Goal: Task Accomplishment & Management: Complete application form

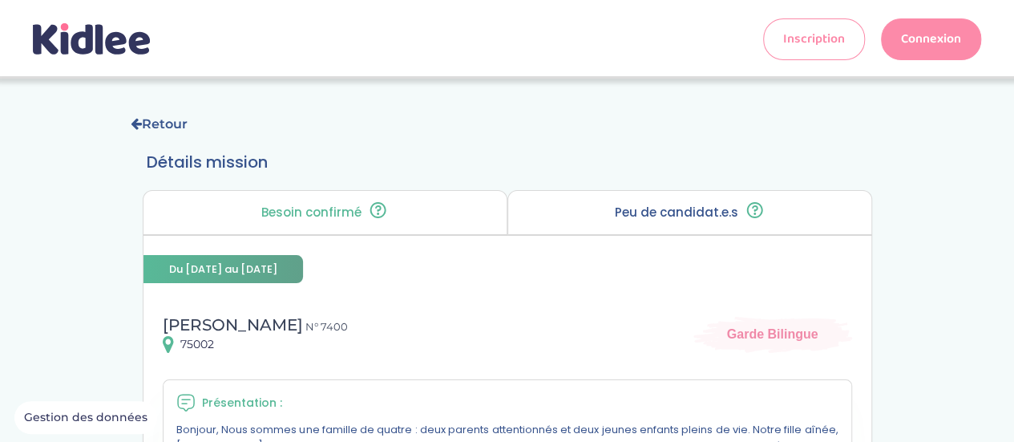
click at [105, 28] on icon at bounding box center [91, 38] width 117 height 31
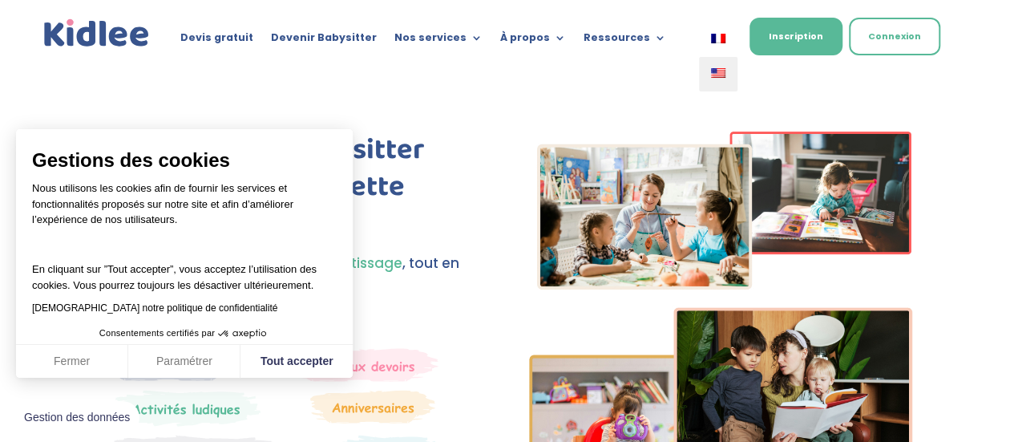
click at [731, 75] on link at bounding box center [718, 74] width 38 height 34
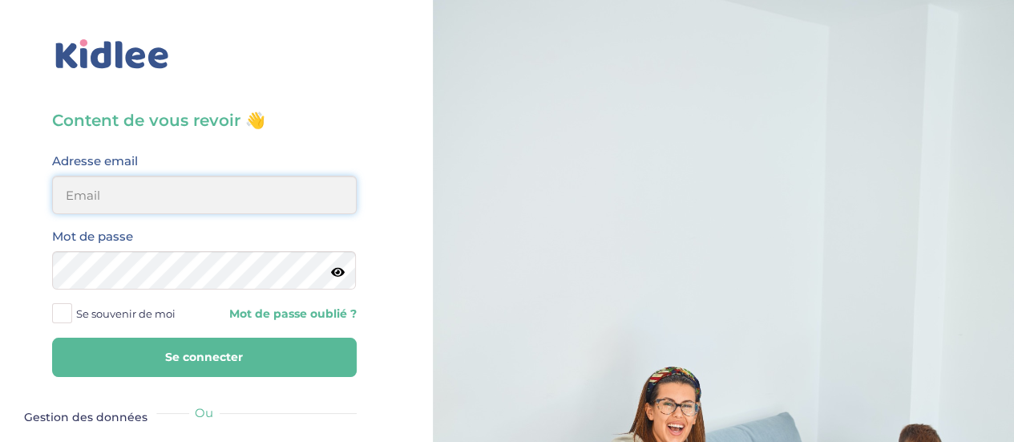
type input "0651885519"
click at [194, 180] on input "0651885519" at bounding box center [204, 195] width 305 height 38
drag, startPoint x: 186, startPoint y: 187, endPoint x: 0, endPoint y: 166, distance: 187.1
click at [0, 166] on div "Content de vous revoir 👋 Avant de poursuivre veuillez vérifier que tous les cha…" at bounding box center [204, 383] width 433 height 766
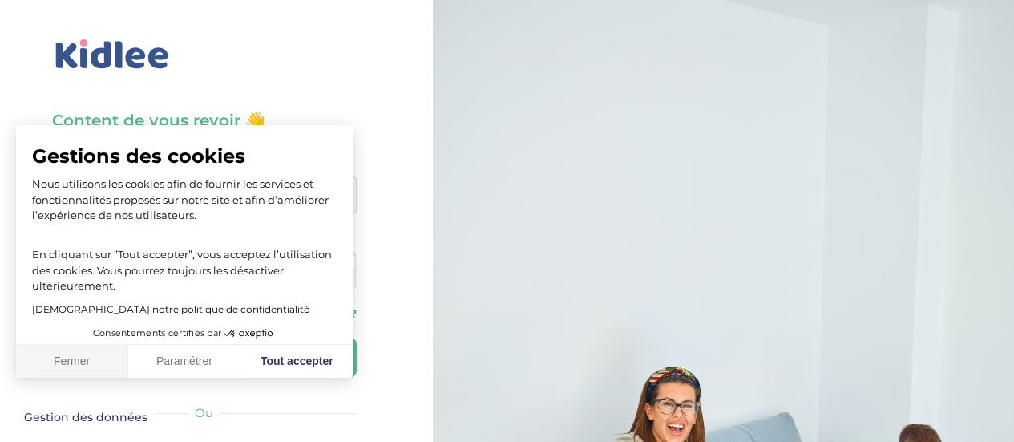
click at [67, 365] on button "Fermer" at bounding box center [72, 362] width 112 height 34
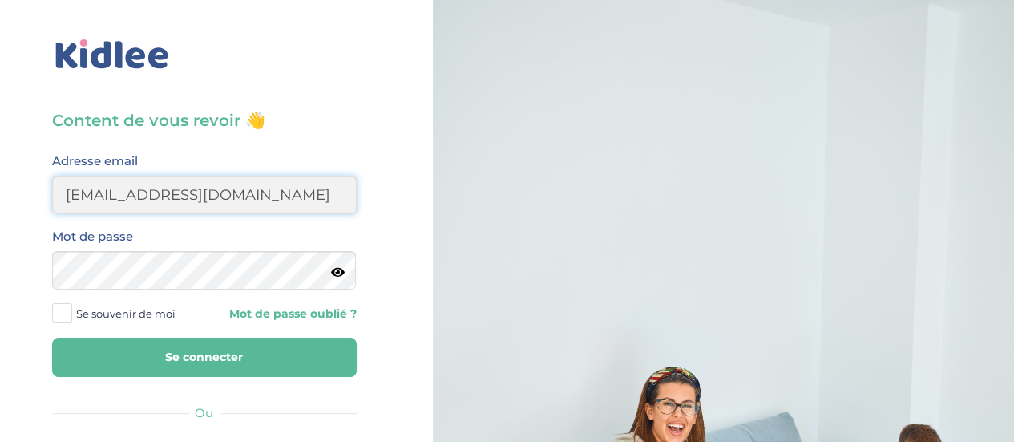
drag, startPoint x: 272, startPoint y: 198, endPoint x: 156, endPoint y: 198, distance: 115.4
click at [156, 198] on input "floraelouga@yahoo.com" at bounding box center [204, 195] width 305 height 38
drag, startPoint x: 156, startPoint y: 198, endPoint x: 175, endPoint y: 212, distance: 23.4
click at [175, 212] on input "floraelouga@F" at bounding box center [204, 195] width 305 height 38
drag, startPoint x: 238, startPoint y: 201, endPoint x: 168, endPoint y: 200, distance: 69.7
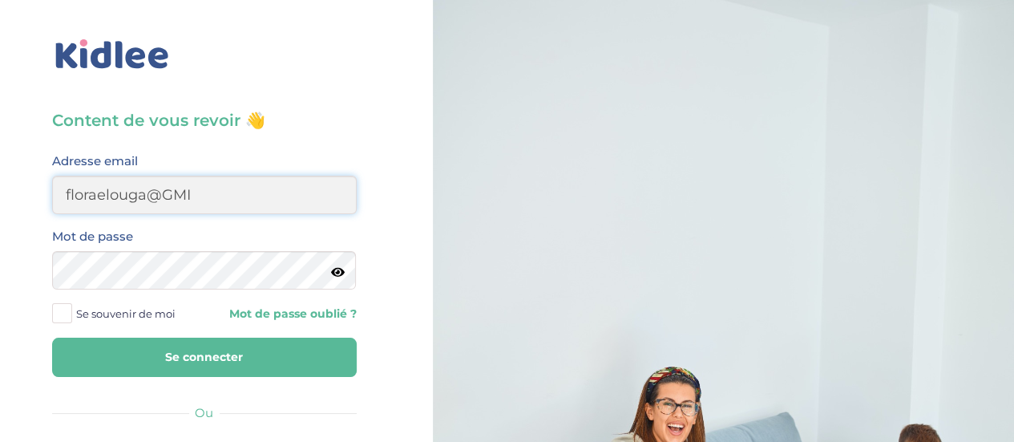
click at [168, 200] on input "floraelouga@GMI" at bounding box center [204, 195] width 305 height 38
click at [168, 200] on input "floraelouga@G" at bounding box center [204, 195] width 305 height 38
type input "floraelouga@gmail.com"
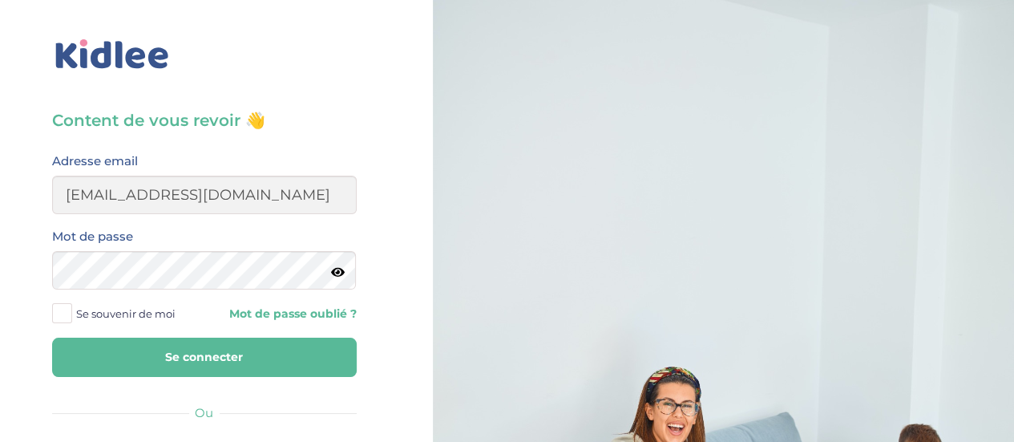
click at [237, 369] on button "Se connecter" at bounding box center [204, 356] width 305 height 39
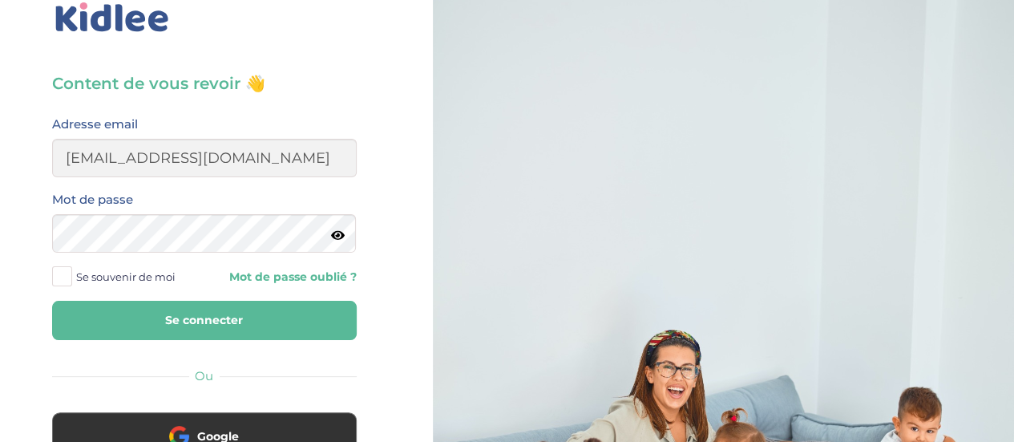
scroll to position [151, 0]
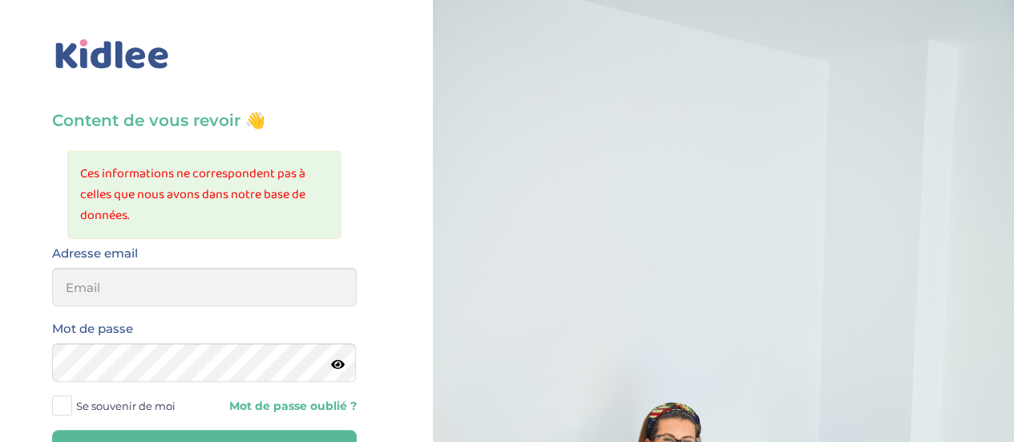
type input "0651885519"
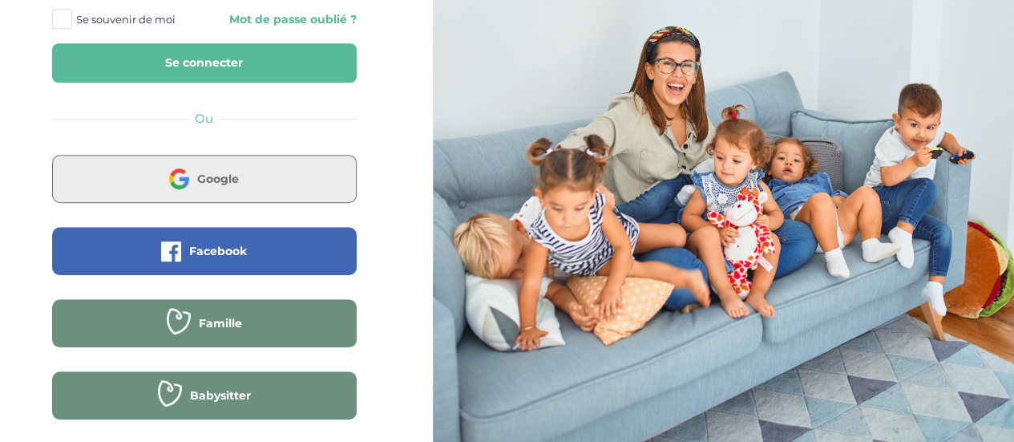
click at [278, 160] on button "Google" at bounding box center [204, 179] width 305 height 48
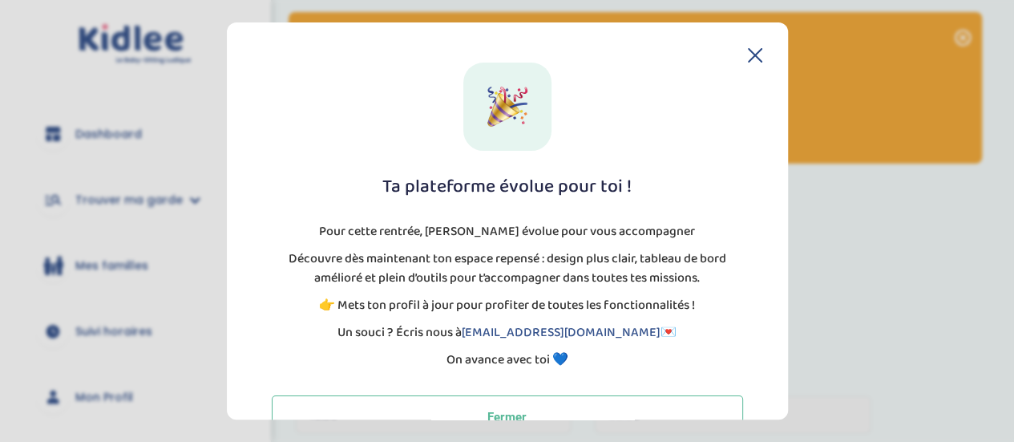
click at [753, 55] on icon at bounding box center [755, 55] width 14 height 14
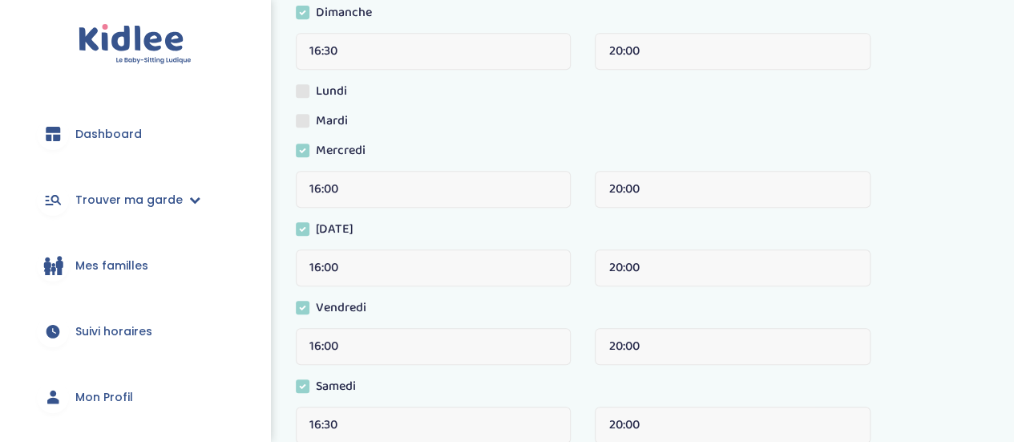
scroll to position [357, 0]
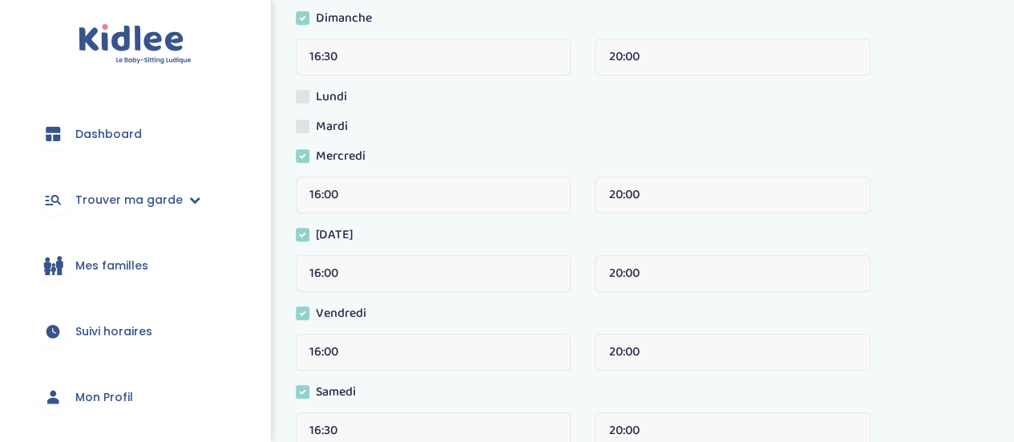
click at [101, 145] on link "Dashboard" at bounding box center [135, 134] width 222 height 58
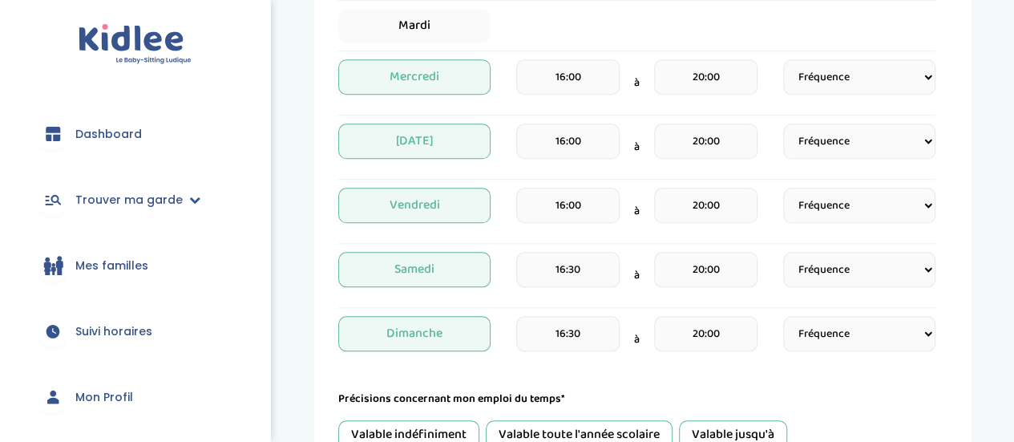
scroll to position [656, 0]
drag, startPoint x: 1025, startPoint y: 41, endPoint x: 1018, endPoint y: 232, distance: 191.7
click at [1013, 232] on html "trouver ma garde Dashboard Mon profil Mes famille Mes documents Dashboard Trouv…" at bounding box center [507, 55] width 1014 height 1422
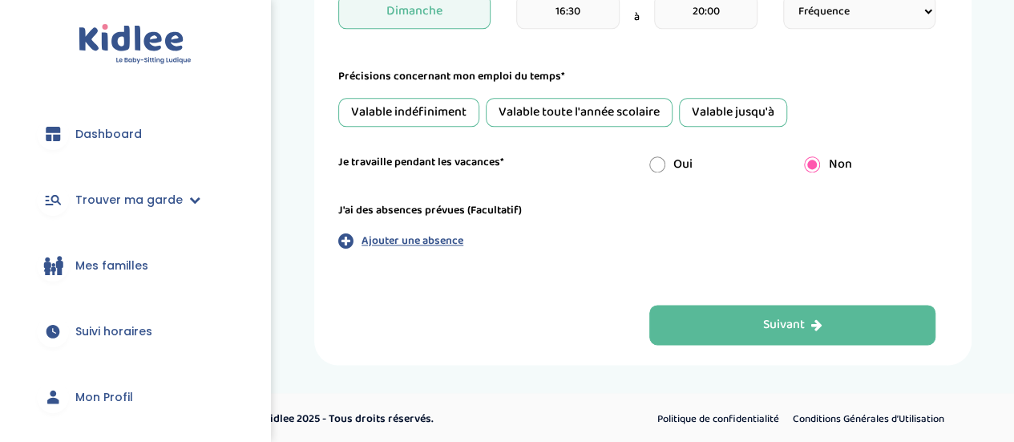
click at [111, 424] on link "Mon Profil" at bounding box center [135, 397] width 222 height 58
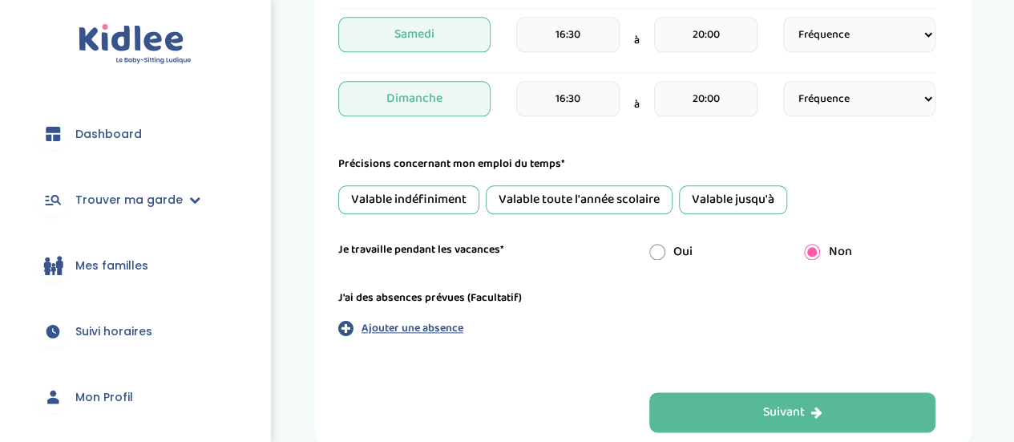
scroll to position [901, 0]
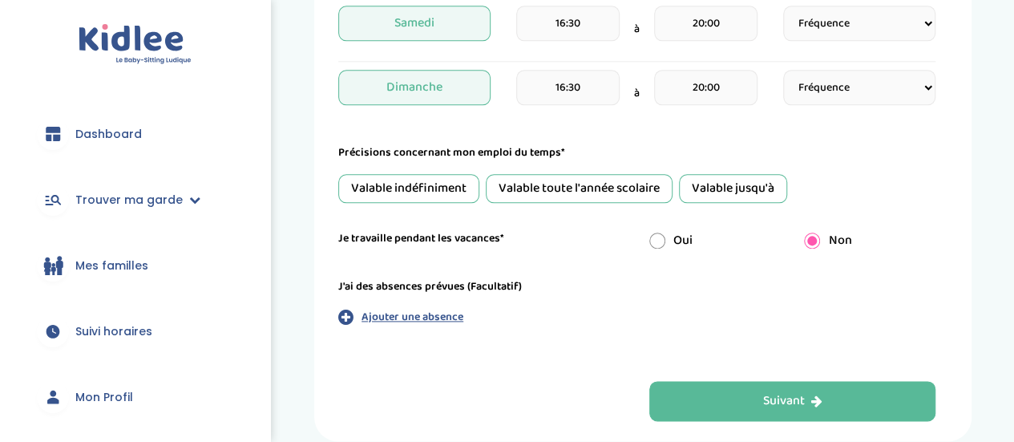
click at [660, 248] on div "Je travaille pendant les vacances* Oui Non" at bounding box center [636, 240] width 621 height 21
click at [654, 240] on input "radio" at bounding box center [657, 240] width 16 height 16
radio input "true"
radio input "false"
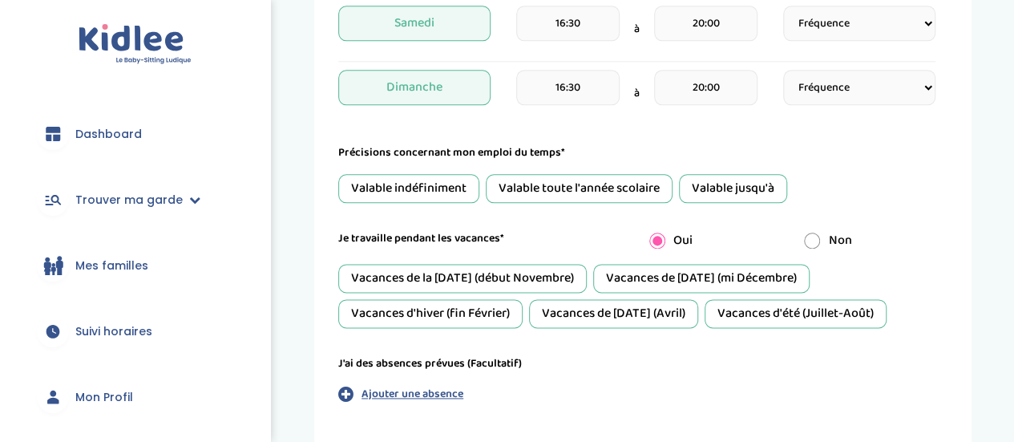
scroll to position [1053, 0]
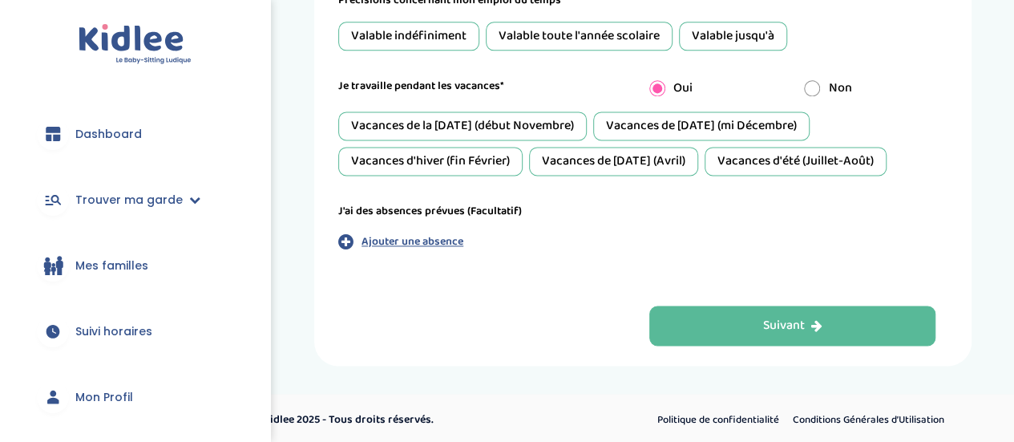
click at [450, 204] on label "J'ai des absences prévues (Facultatif)" at bounding box center [430, 211] width 184 height 17
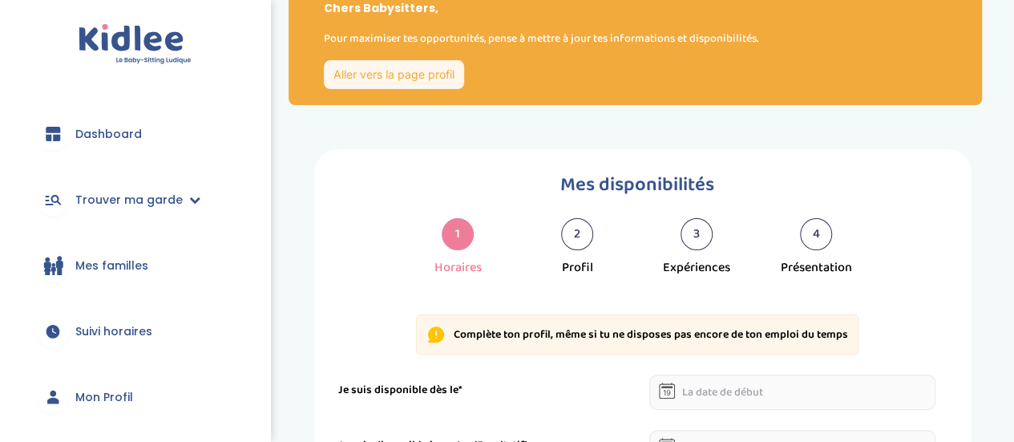
scroll to position [8, 0]
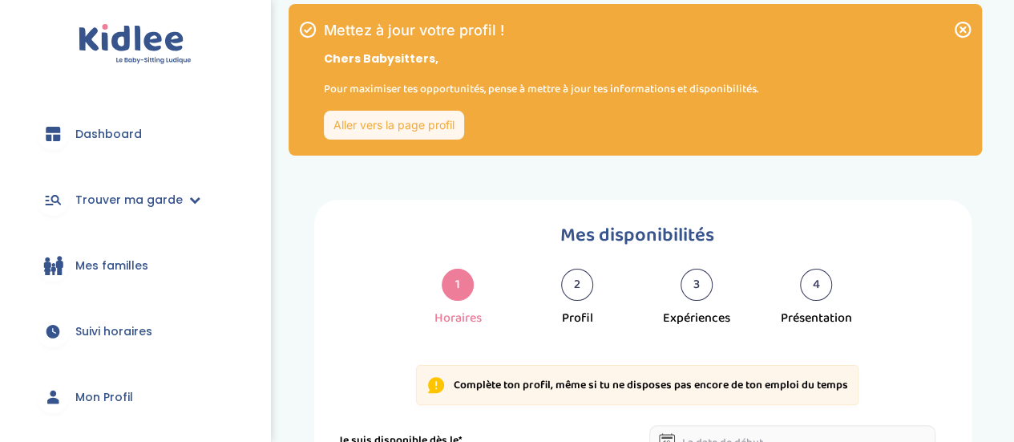
click at [425, 129] on link "Aller vers la page profil" at bounding box center [394, 125] width 140 height 29
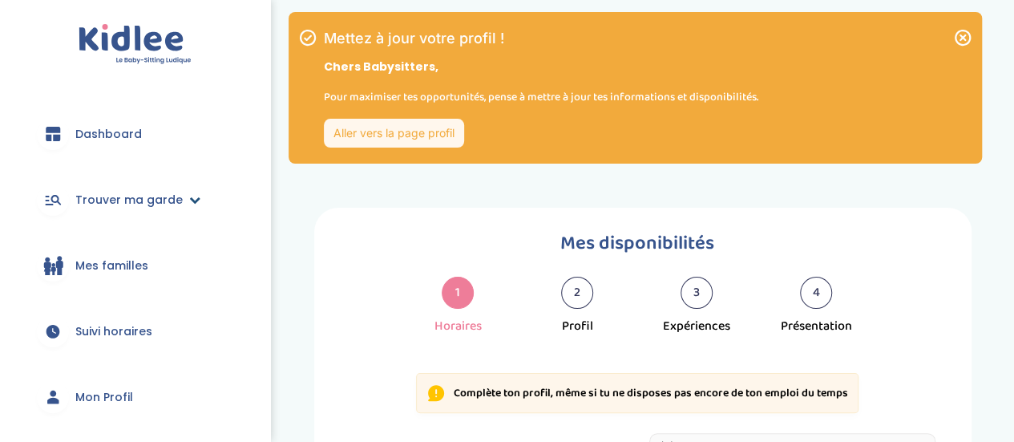
click at [202, 193] on link "Trouver ma garde" at bounding box center [135, 200] width 222 height 58
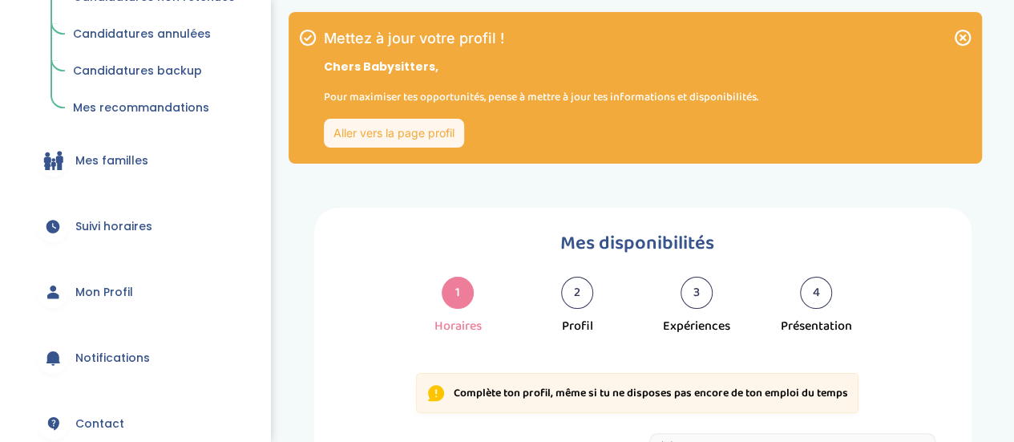
scroll to position [412, 0]
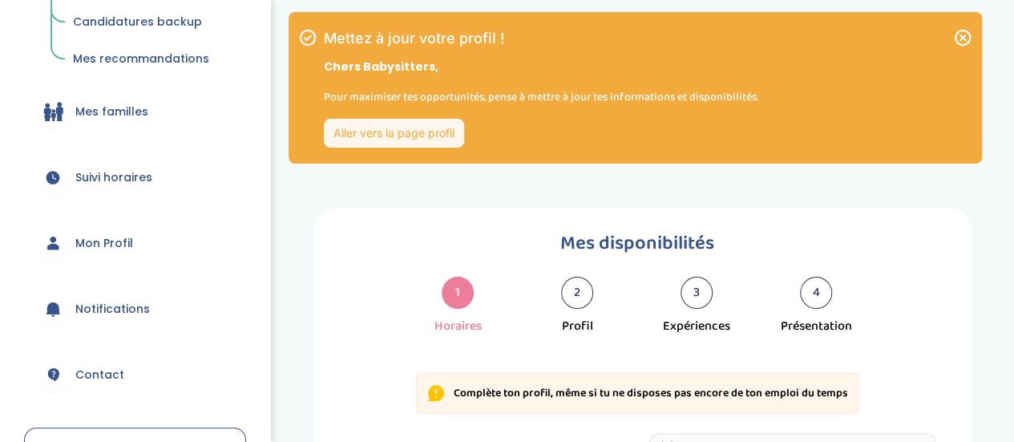
click at [548, 101] on p "Pour maximiser tes opportunités, pense à mettre à jour tes informations et disp…" at bounding box center [541, 97] width 434 height 18
click at [410, 233] on h1 "Mes disponibilités" at bounding box center [636, 243] width 597 height 31
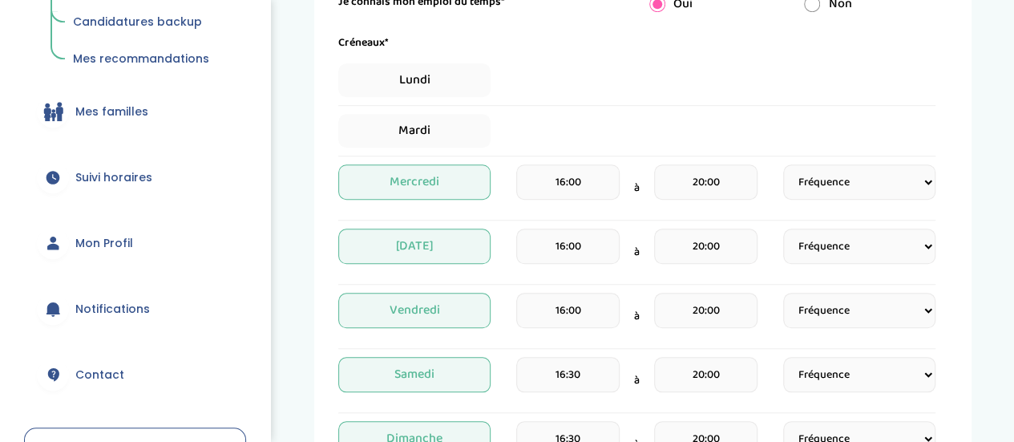
scroll to position [568, 0]
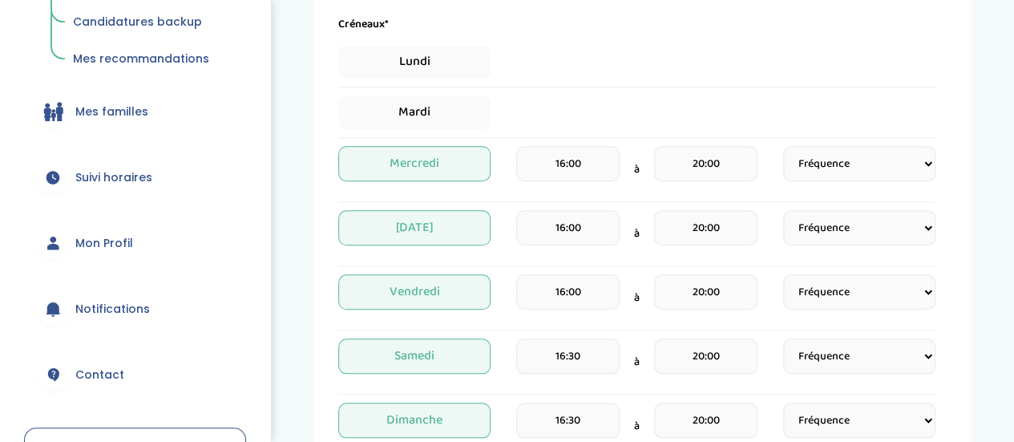
click at [555, 93] on div "Créneaux* Lundi Mardi Mercredi 16:00 à 20:00 Fréquence Toutes les semaines Tout…" at bounding box center [636, 233] width 597 height 434
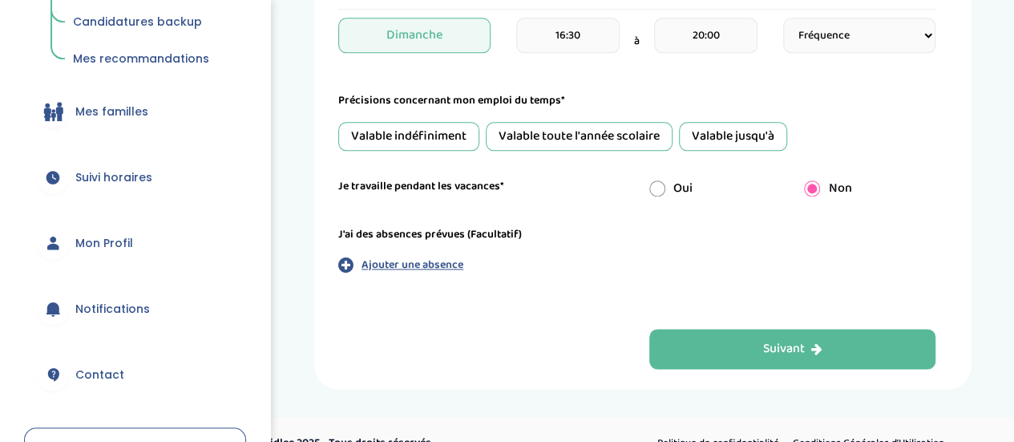
scroll to position [977, 0]
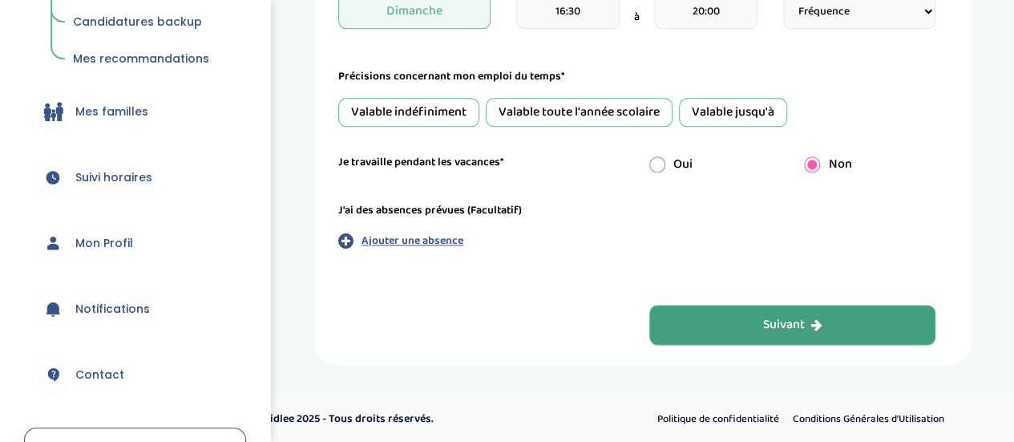
click at [667, 325] on button "Suivant" at bounding box center [792, 325] width 287 height 40
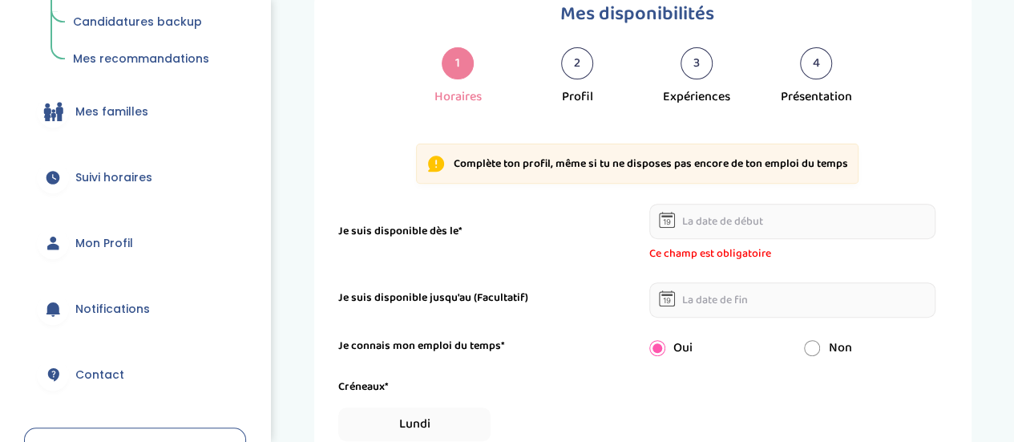
scroll to position [228, 0]
click at [720, 224] on input "text" at bounding box center [792, 222] width 287 height 35
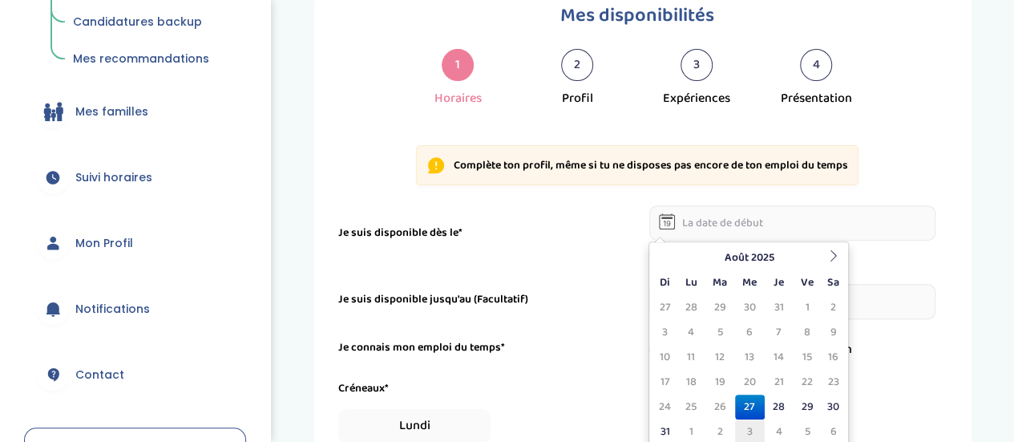
click at [745, 429] on td "3" at bounding box center [750, 431] width 30 height 25
type input "03-09-2025"
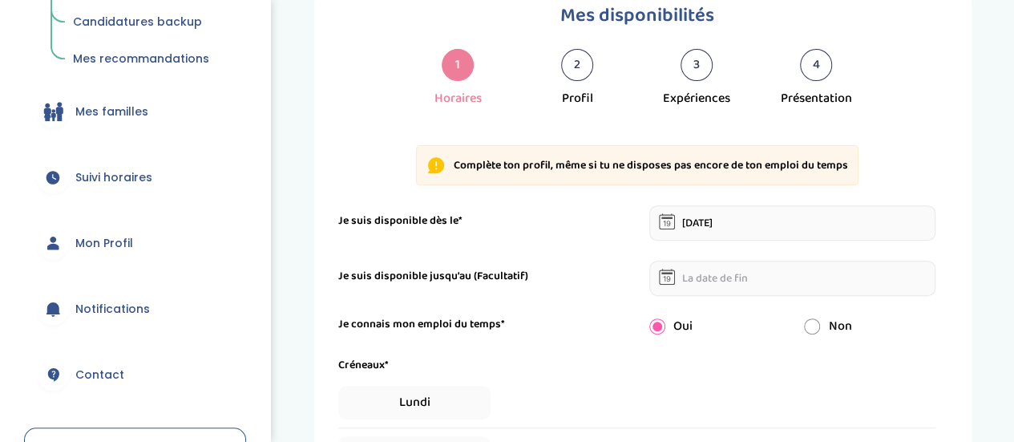
click at [737, 289] on input "text" at bounding box center [792, 277] width 287 height 35
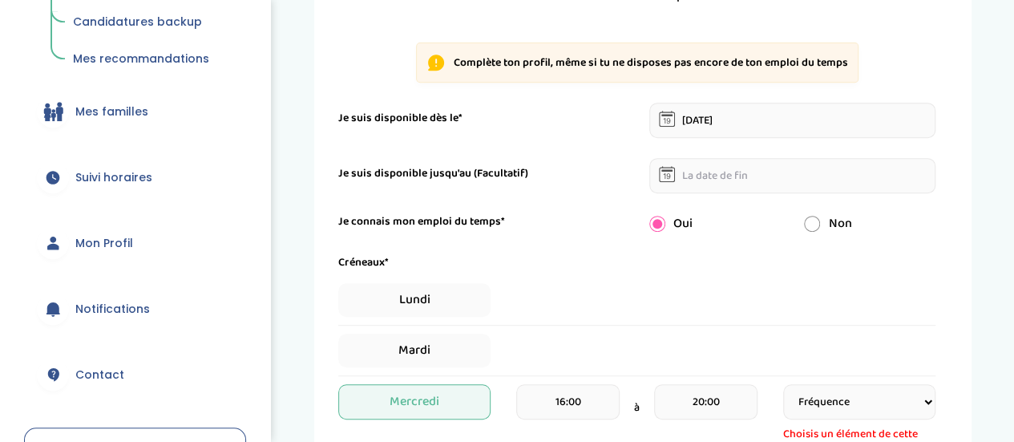
scroll to position [317, 0]
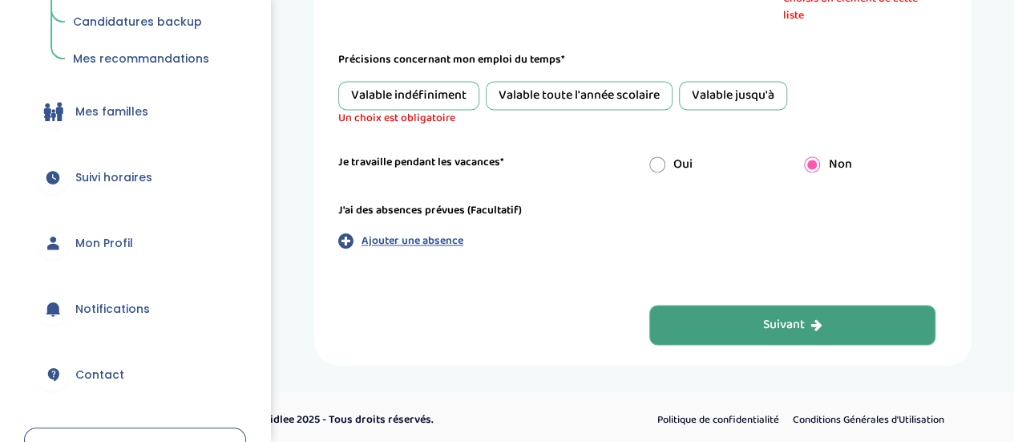
click at [734, 325] on button "Suivant" at bounding box center [792, 325] width 287 height 40
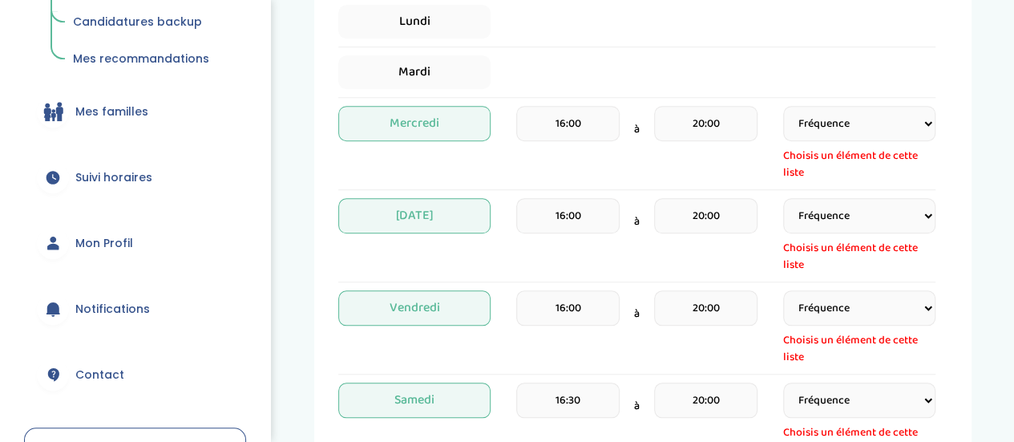
scroll to position [611, 0]
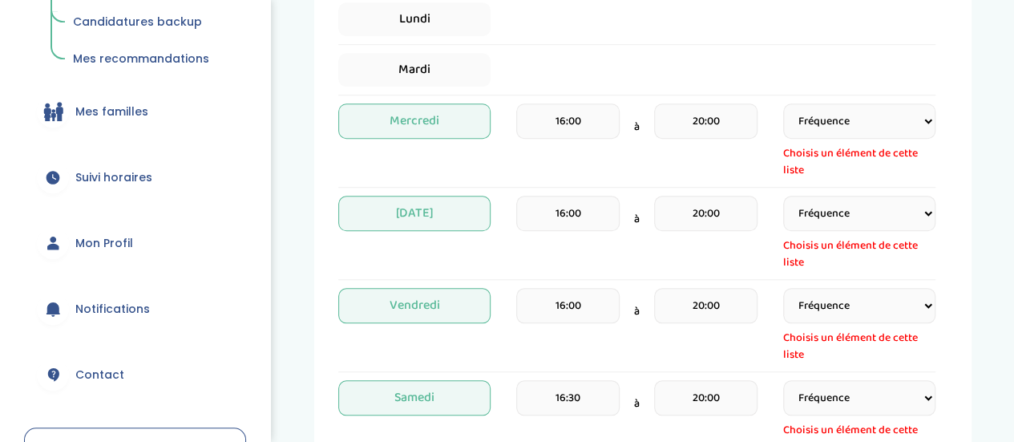
click at [878, 132] on select "Fréquence Toutes les semaines Toutes les 2 semaines Tous les mois" at bounding box center [859, 120] width 152 height 35
select select "1"
click at [783, 103] on select "Fréquence Toutes les semaines Toutes les 2 semaines Tous les mois" at bounding box center [859, 120] width 152 height 35
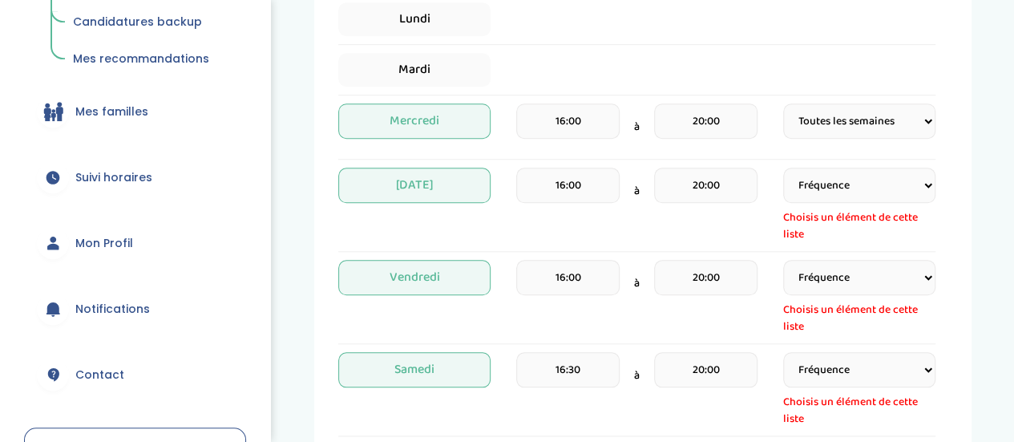
click at [881, 193] on select "Fréquence Toutes les semaines Toutes les 2 semaines Tous les mois" at bounding box center [859, 184] width 152 height 35
select select "1"
click at [783, 167] on select "Fréquence Toutes les semaines Toutes les 2 semaines Tous les mois" at bounding box center [859, 184] width 152 height 35
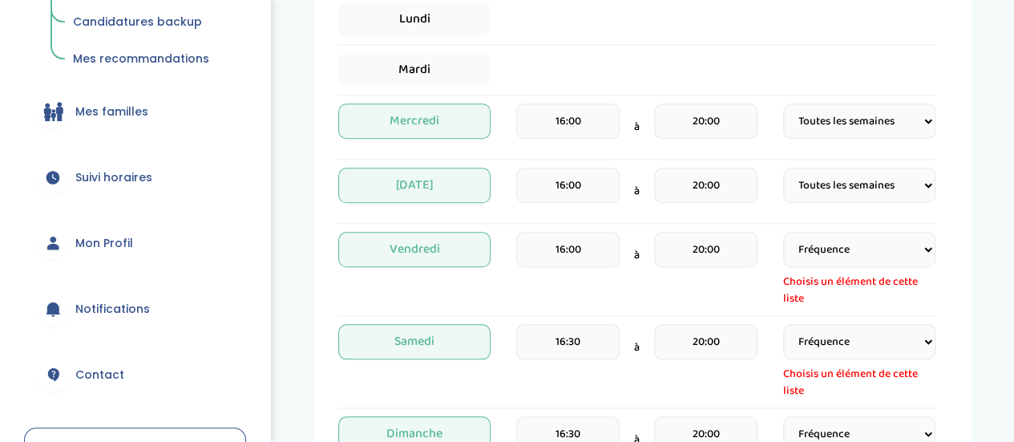
click at [866, 269] on div "Fréquence Toutes les semaines Toutes les 2 semaines Tous les mois Choisis un él…" at bounding box center [859, 269] width 152 height 75
click at [867, 260] on select "Fréquence Toutes les semaines Toutes les 2 semaines Tous les mois" at bounding box center [859, 249] width 152 height 35
select select "1"
click at [783, 232] on select "Fréquence Toutes les semaines Toutes les 2 semaines Tous les mois" at bounding box center [859, 249] width 152 height 35
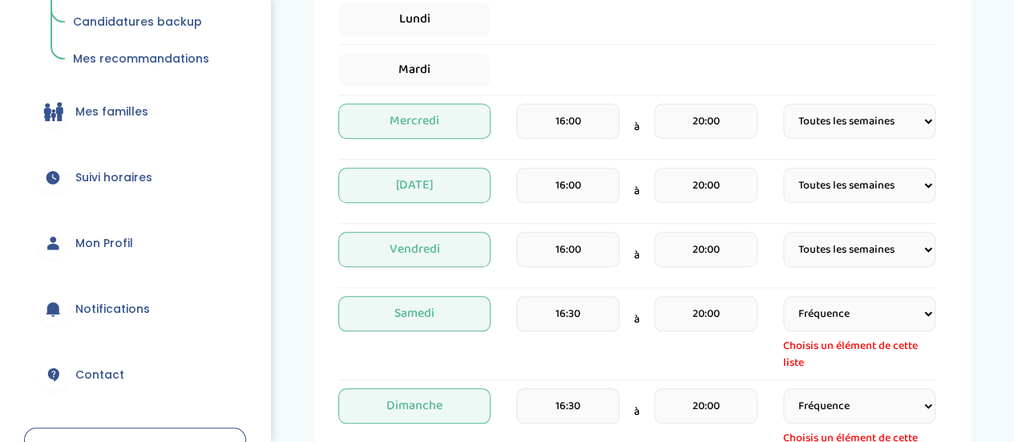
click at [854, 299] on select "Fréquence Toutes les semaines Toutes les 2 semaines Tous les mois" at bounding box center [859, 313] width 152 height 35
select select "1"
click at [783, 296] on select "Fréquence Toutes les semaines Toutes les 2 semaines Tous les mois" at bounding box center [859, 313] width 152 height 35
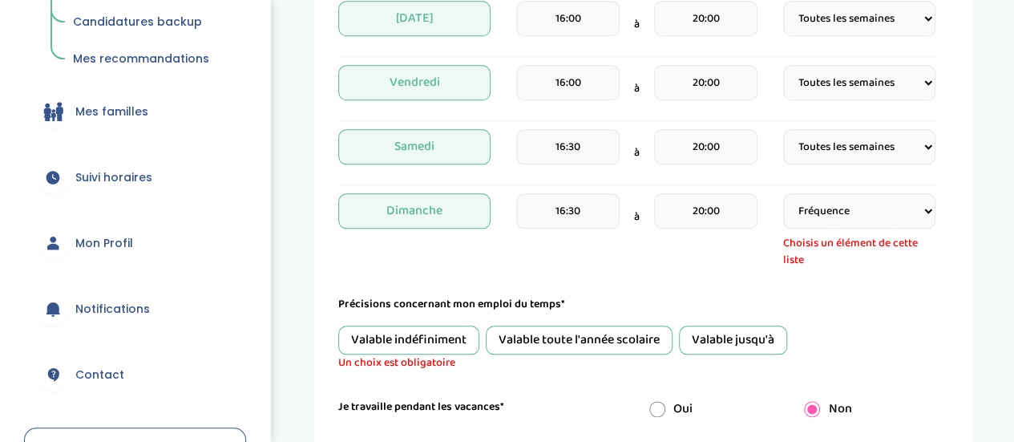
scroll to position [780, 0]
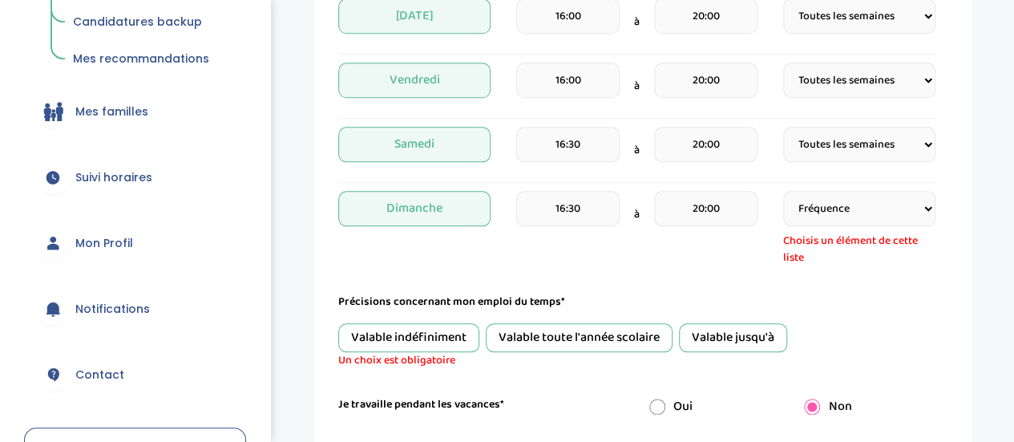
click at [890, 217] on select "Fréquence Toutes les semaines Toutes les 2 semaines Tous les mois" at bounding box center [859, 208] width 152 height 35
select select "1"
click at [783, 191] on select "Fréquence Toutes les semaines Toutes les 2 semaines Tous les mois" at bounding box center [859, 208] width 152 height 35
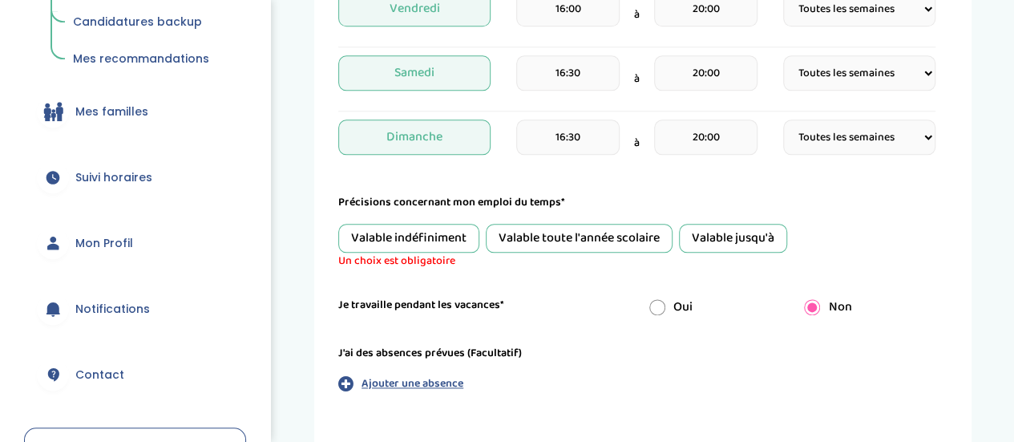
scroll to position [994, 0]
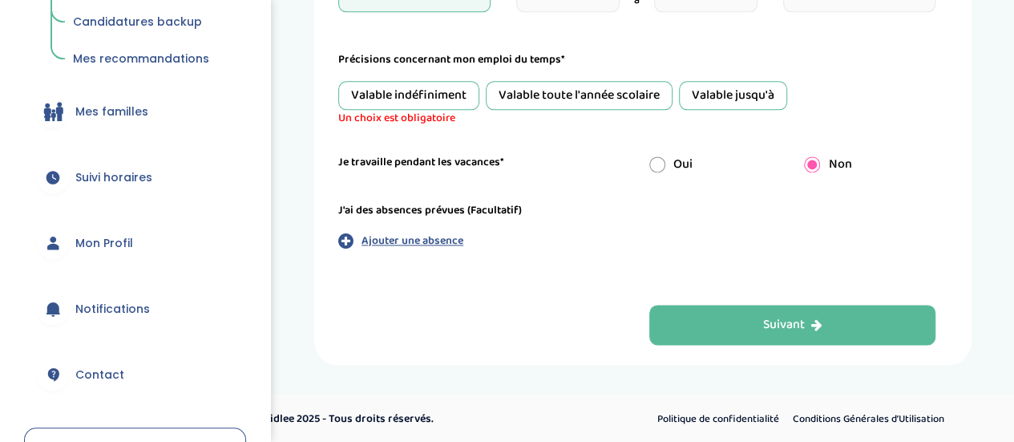
click at [590, 94] on div "Valable toute l'année scolaire" at bounding box center [579, 95] width 187 height 29
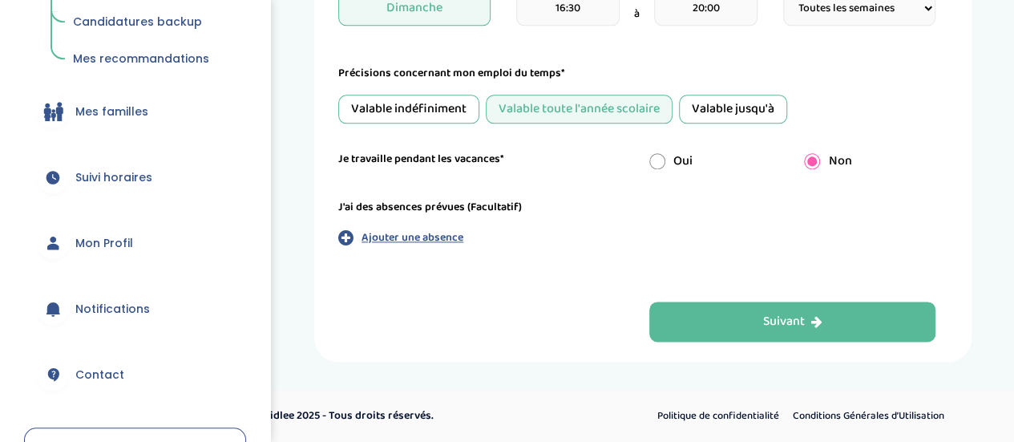
scroll to position [977, 0]
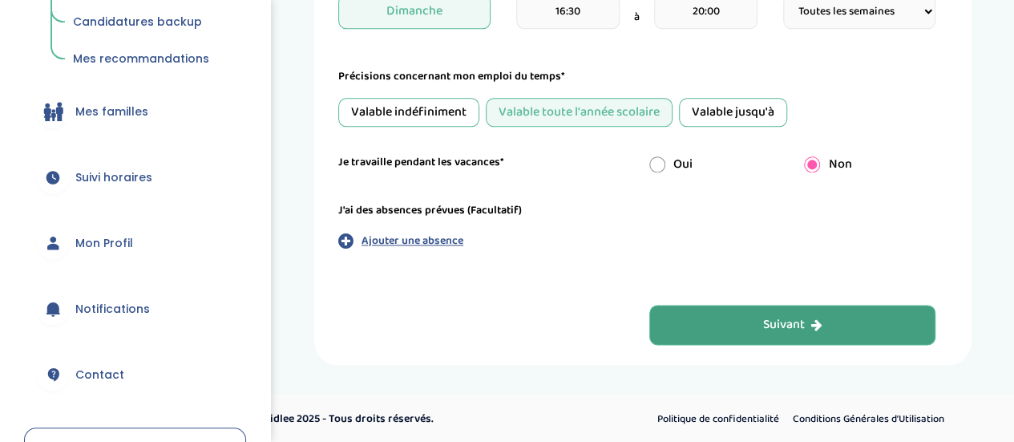
click at [664, 321] on button "Suivant" at bounding box center [792, 325] width 287 height 40
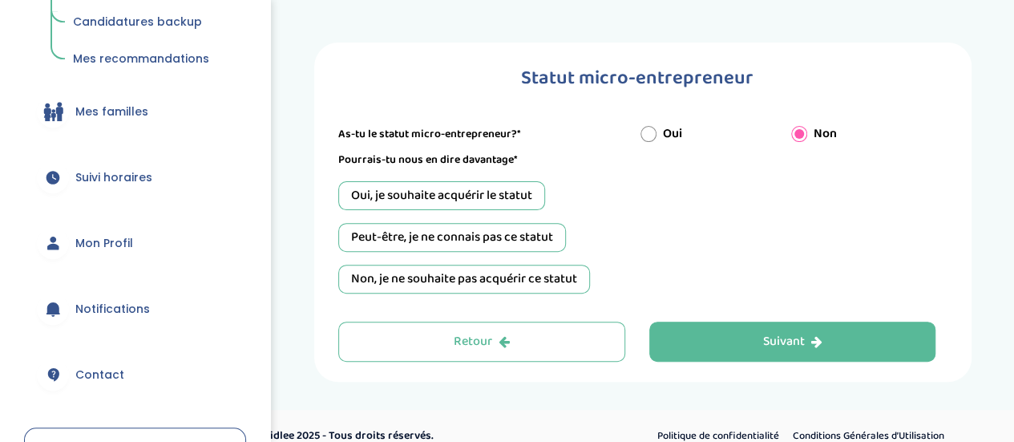
scroll to position [183, 0]
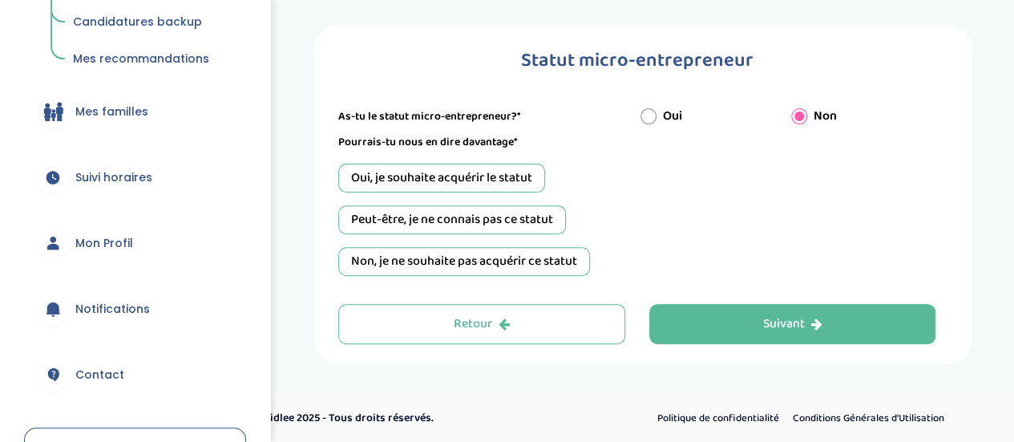
click at [641, 116] on input "Oui" at bounding box center [648, 116] width 16 height 16
radio input "true"
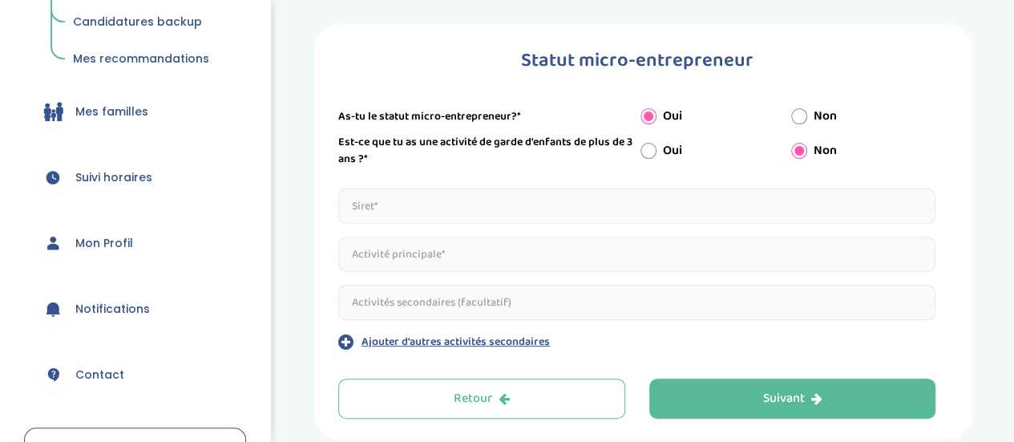
click at [660, 203] on input "text" at bounding box center [636, 205] width 597 height 35
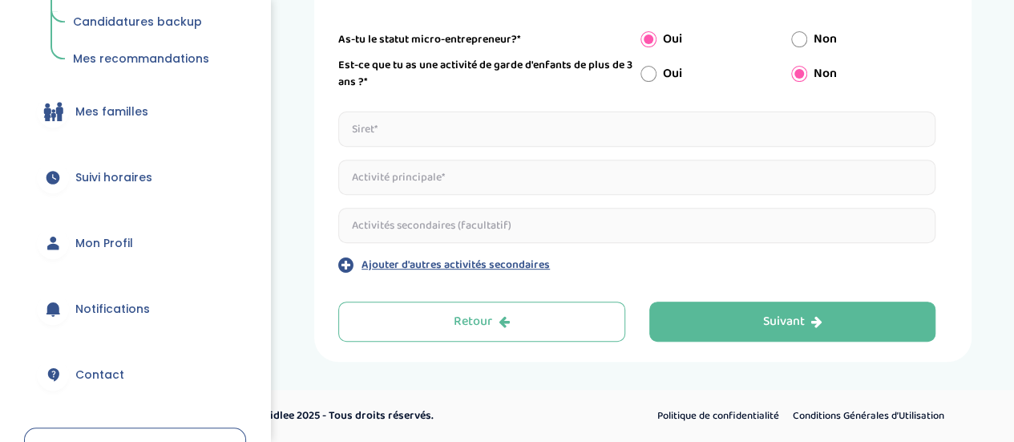
click at [826, 351] on div "Statut micro-entrepreneur Indique nous ta situation administrative Type de docu…" at bounding box center [642, 155] width 657 height 414
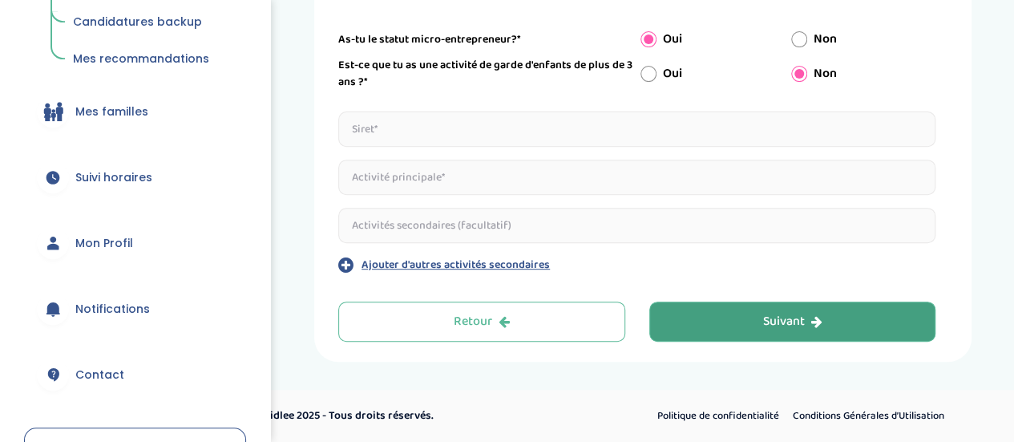
click at [813, 321] on icon "button" at bounding box center [815, 321] width 11 height 13
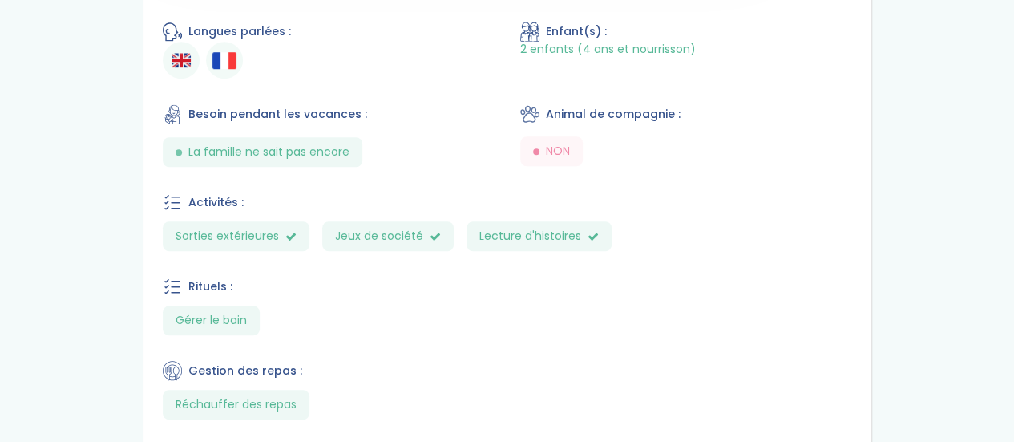
scroll to position [787, 0]
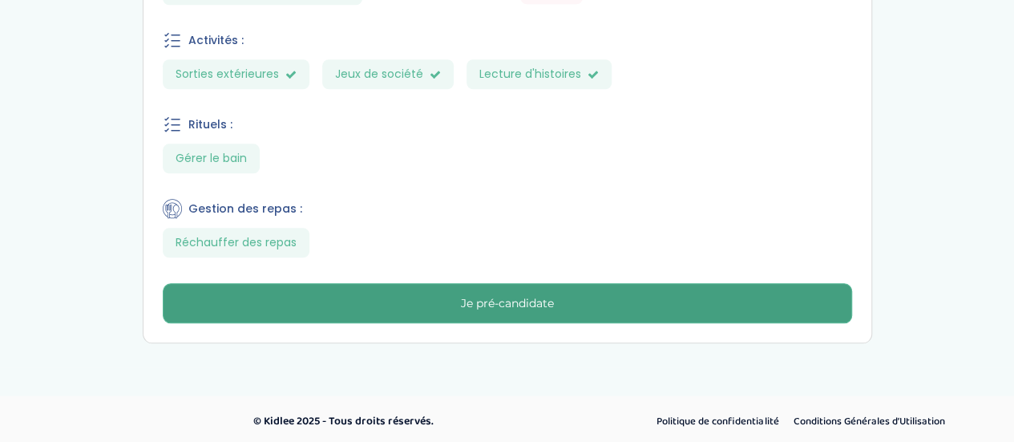
click at [469, 309] on button "Je pré-candidate" at bounding box center [507, 303] width 689 height 40
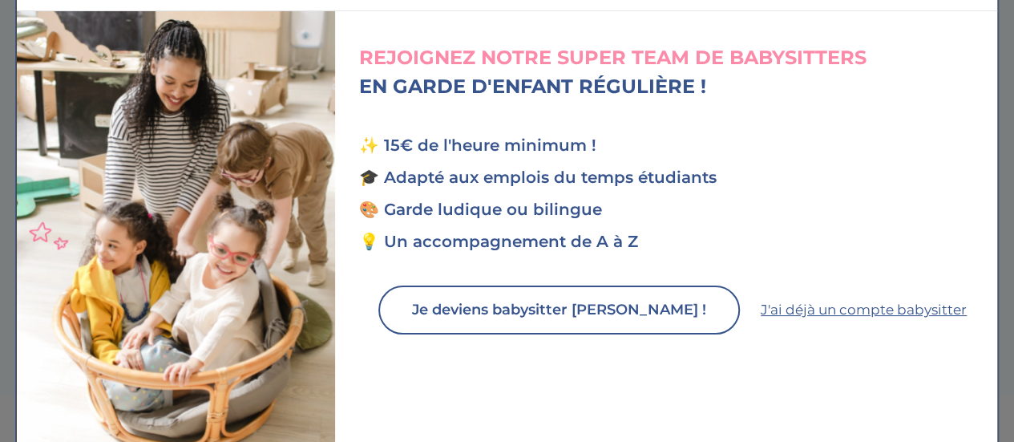
scroll to position [401, 0]
click at [803, 312] on link "J'ai déjà un compte babysitter" at bounding box center [864, 310] width 206 height 21
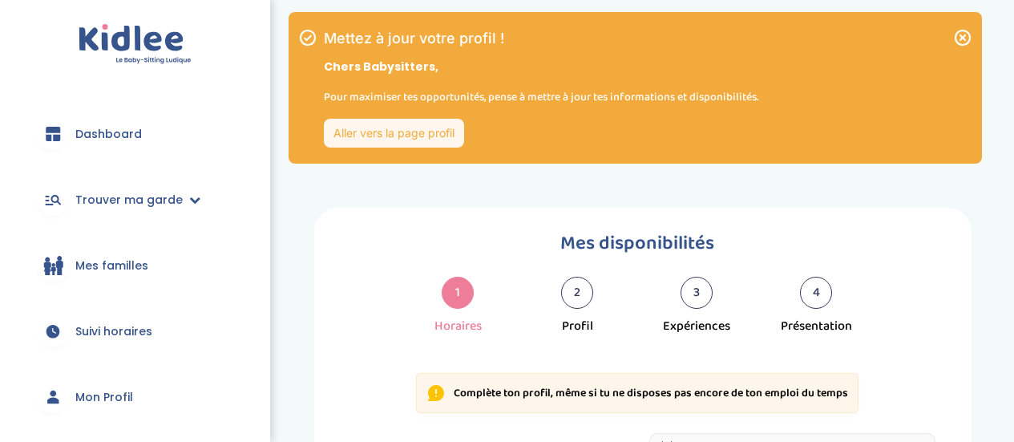
select select "1"
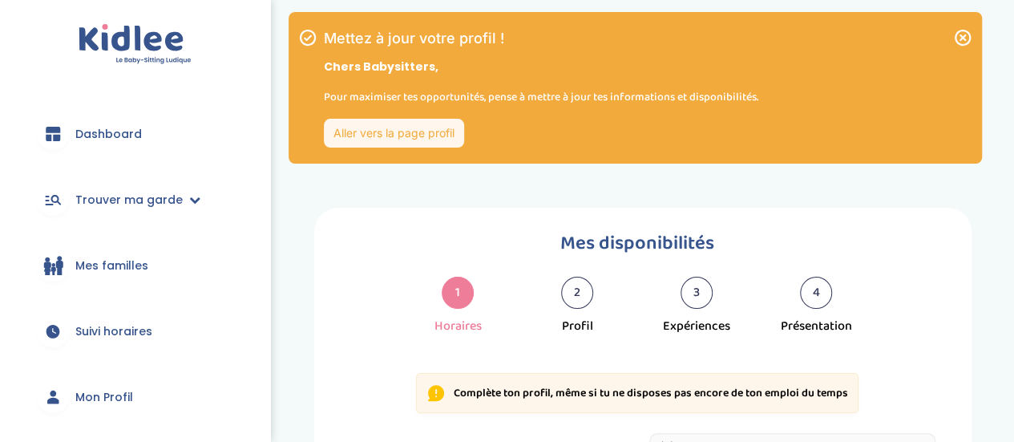
click at [134, 30] on img at bounding box center [135, 44] width 113 height 41
select select "1"
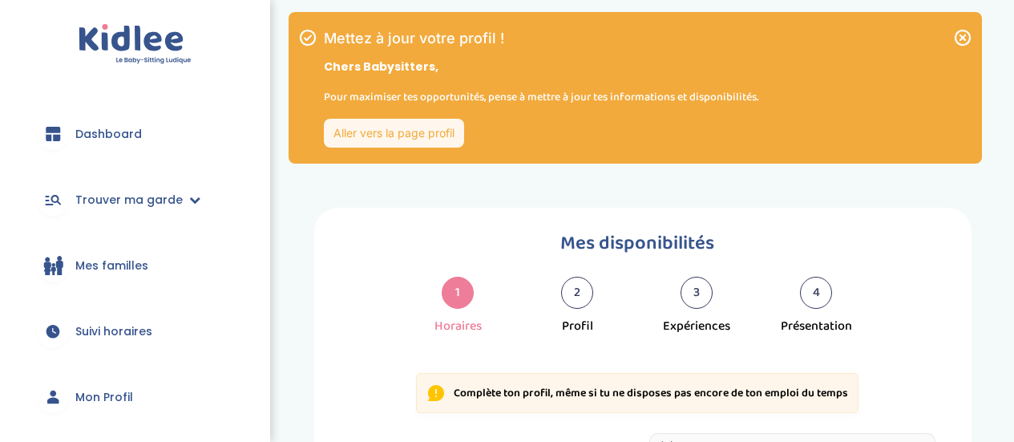
select select "1"
